Goal: Task Accomplishment & Management: Manage account settings

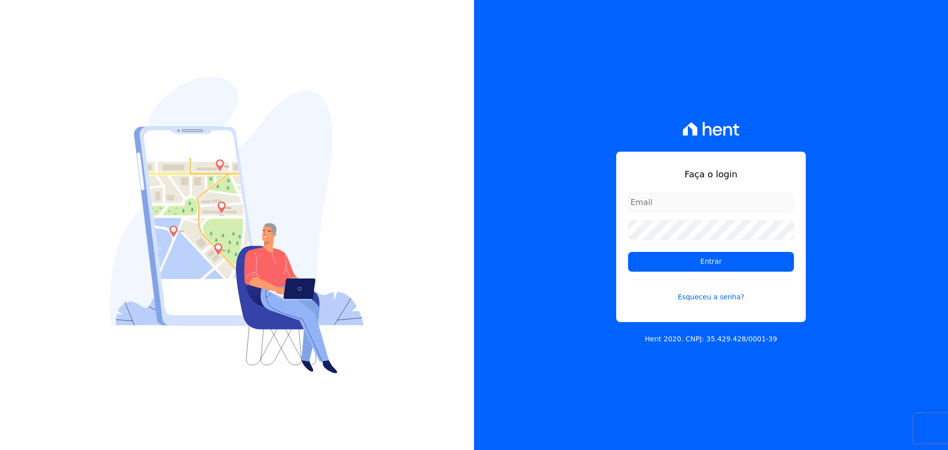
type input "[PERSON_NAME][EMAIL_ADDRESS][DOMAIN_NAME]"
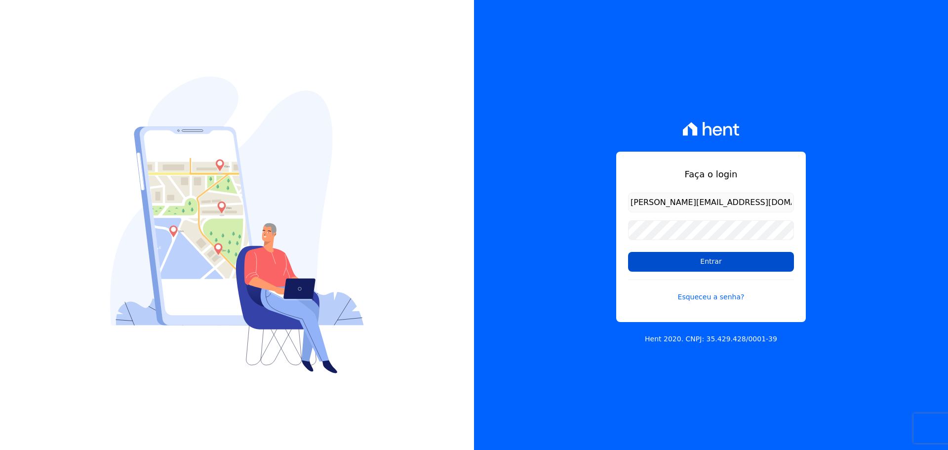
drag, startPoint x: 0, startPoint y: 0, endPoint x: 708, endPoint y: 264, distance: 755.4
click at [708, 264] on input "Entrar" at bounding box center [711, 262] width 166 height 20
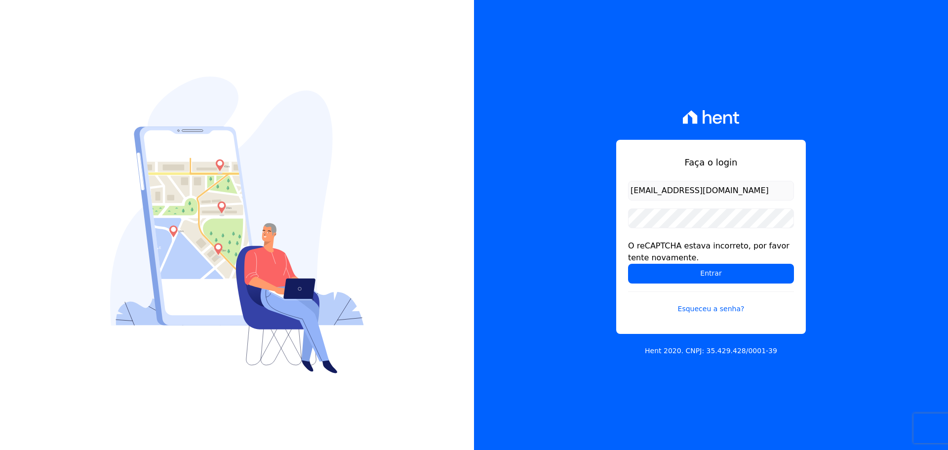
click at [682, 285] on form "[EMAIL_ADDRESS][DOMAIN_NAME] O reCAPTCHA estava incorreto, por favor tente nova…" at bounding box center [711, 253] width 166 height 145
click at [680, 278] on input "Entrar" at bounding box center [711, 274] width 166 height 20
